Goal: Task Accomplishment & Management: Manage account settings

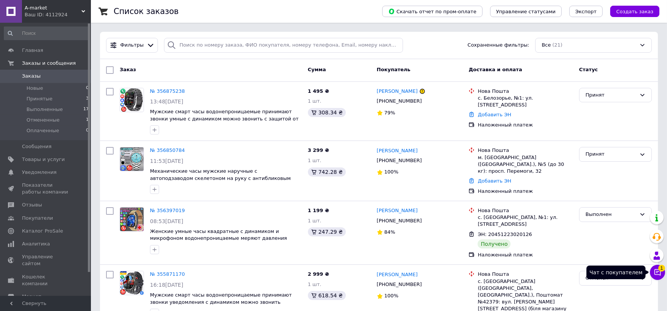
click at [656, 271] on icon at bounding box center [658, 273] width 8 height 8
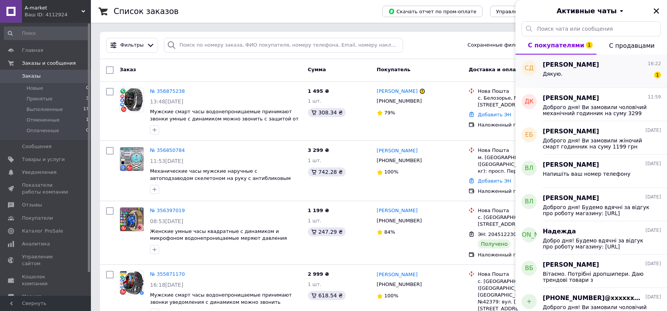
click at [596, 74] on div "Дякую. 1" at bounding box center [602, 75] width 118 height 12
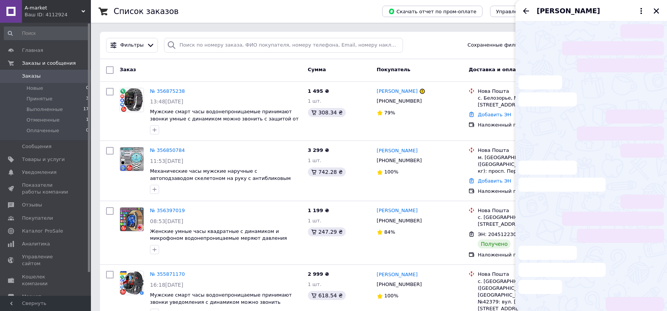
scroll to position [189, 0]
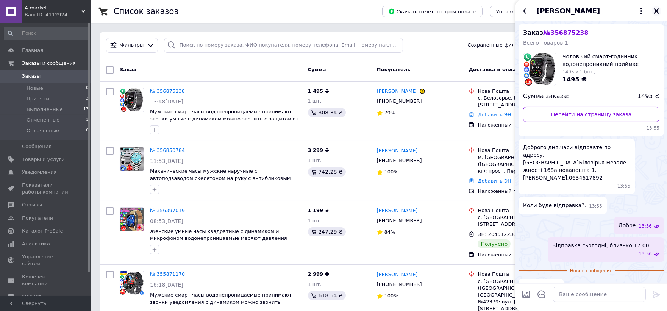
click at [657, 11] on icon "Закрыть" at bounding box center [656, 10] width 5 height 5
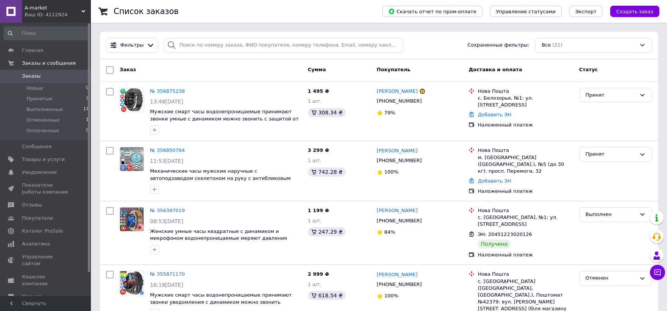
click at [367, 8] on div "Список заказов" at bounding box center [240, 11] width 253 height 23
click at [501, 178] on link "Добавить ЭН" at bounding box center [494, 181] width 33 height 6
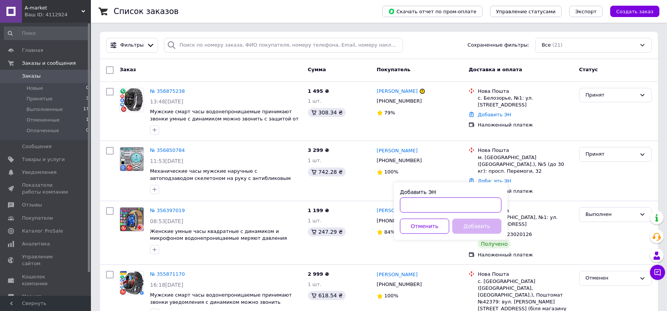
click at [455, 204] on input "Добавить ЭН" at bounding box center [451, 204] width 102 height 15
paste input "20451225256464"
type input "20451225256464"
click at [481, 227] on button "Добавить" at bounding box center [476, 226] width 49 height 15
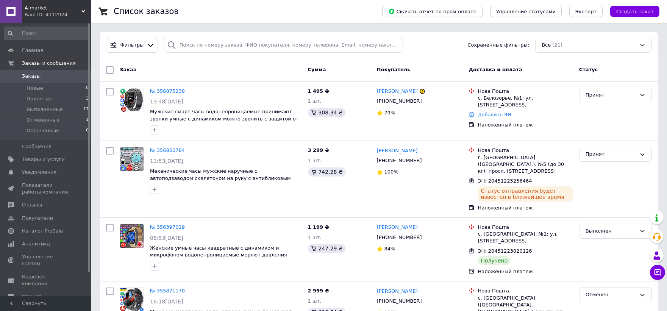
click at [367, 6] on div "Список заказов" at bounding box center [240, 11] width 253 height 23
click at [495, 113] on link "Добавить ЭН" at bounding box center [494, 115] width 33 height 6
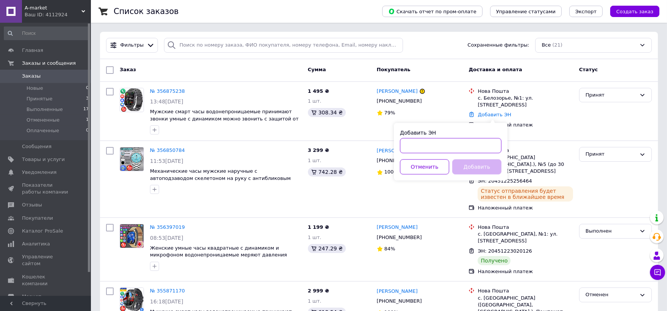
click at [477, 147] on input "Добавить ЭН" at bounding box center [451, 145] width 102 height 15
paste input "20451225263625"
type input "20451225263625"
click at [480, 166] on button "Добавить" at bounding box center [476, 166] width 49 height 15
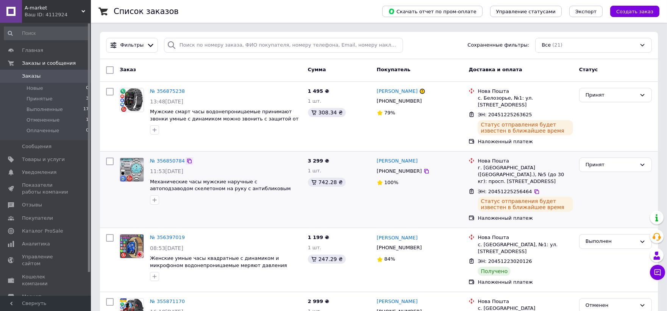
click at [187, 161] on icon at bounding box center [189, 161] width 5 height 5
click at [186, 91] on icon at bounding box center [189, 91] width 6 height 6
